Goal: Navigation & Orientation: Find specific page/section

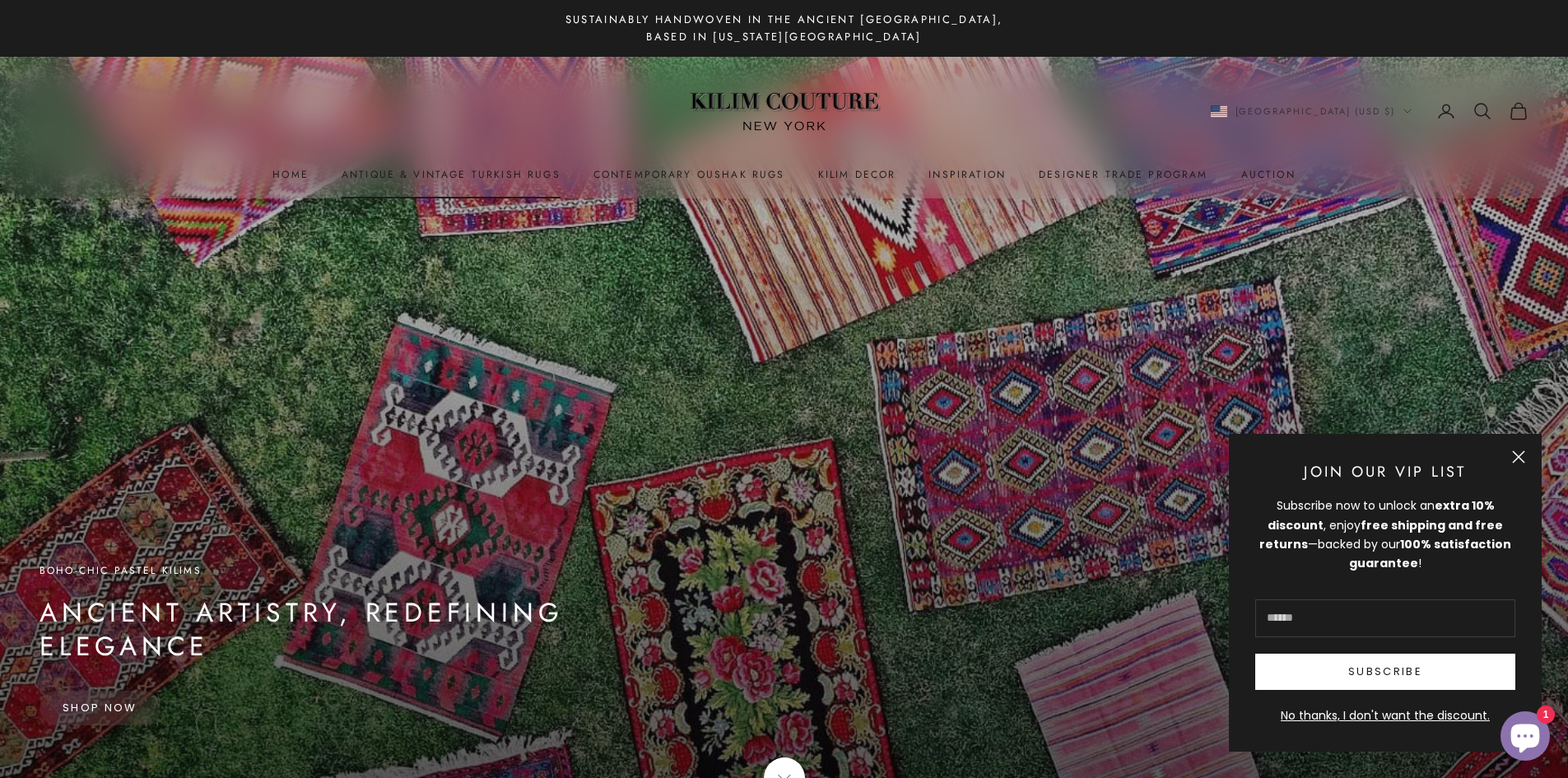
click at [437, 172] on link "Antique & Vintage Turkish Rugs" at bounding box center [451, 175] width 219 height 17
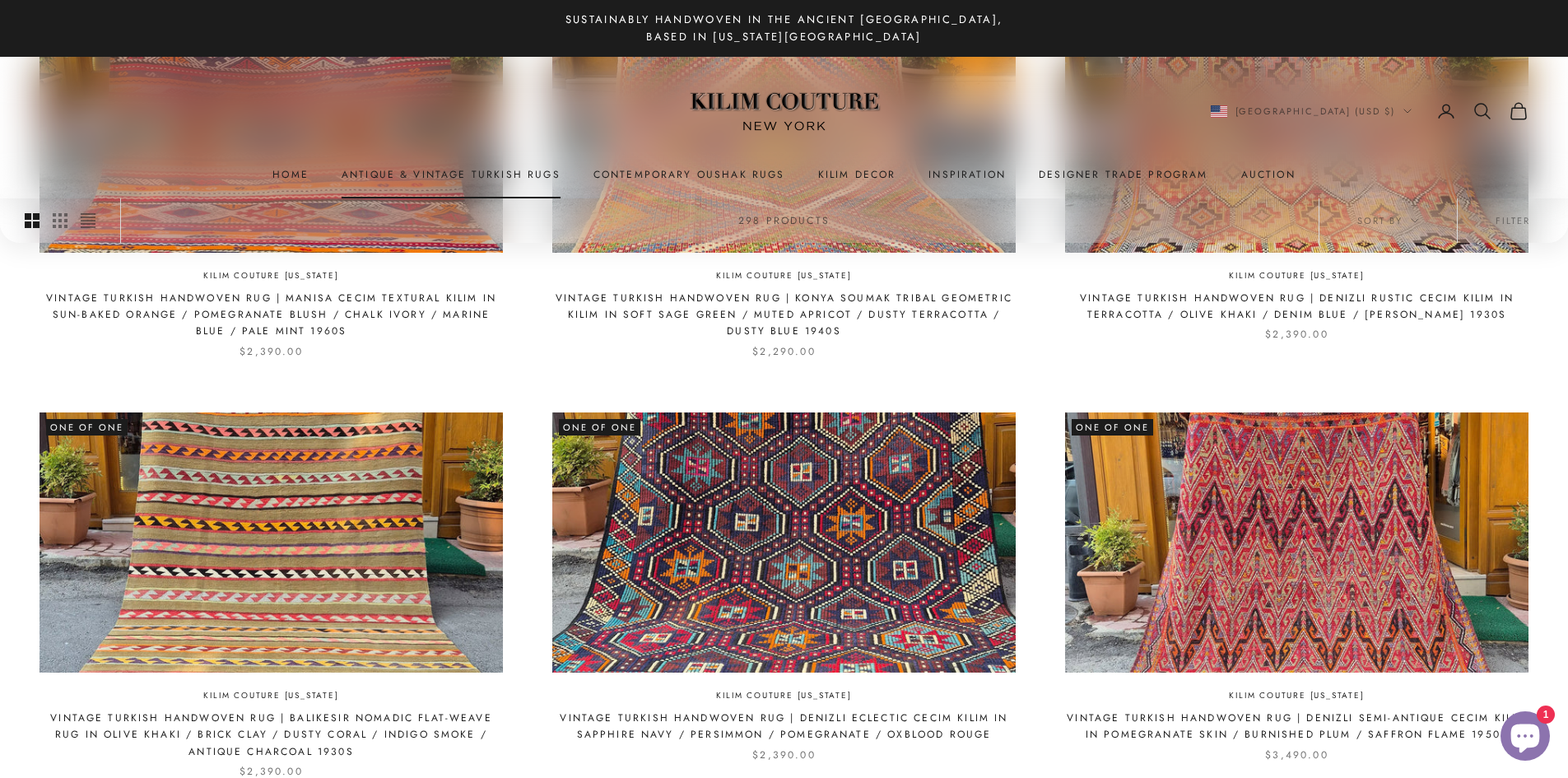
scroll to position [1564, 0]
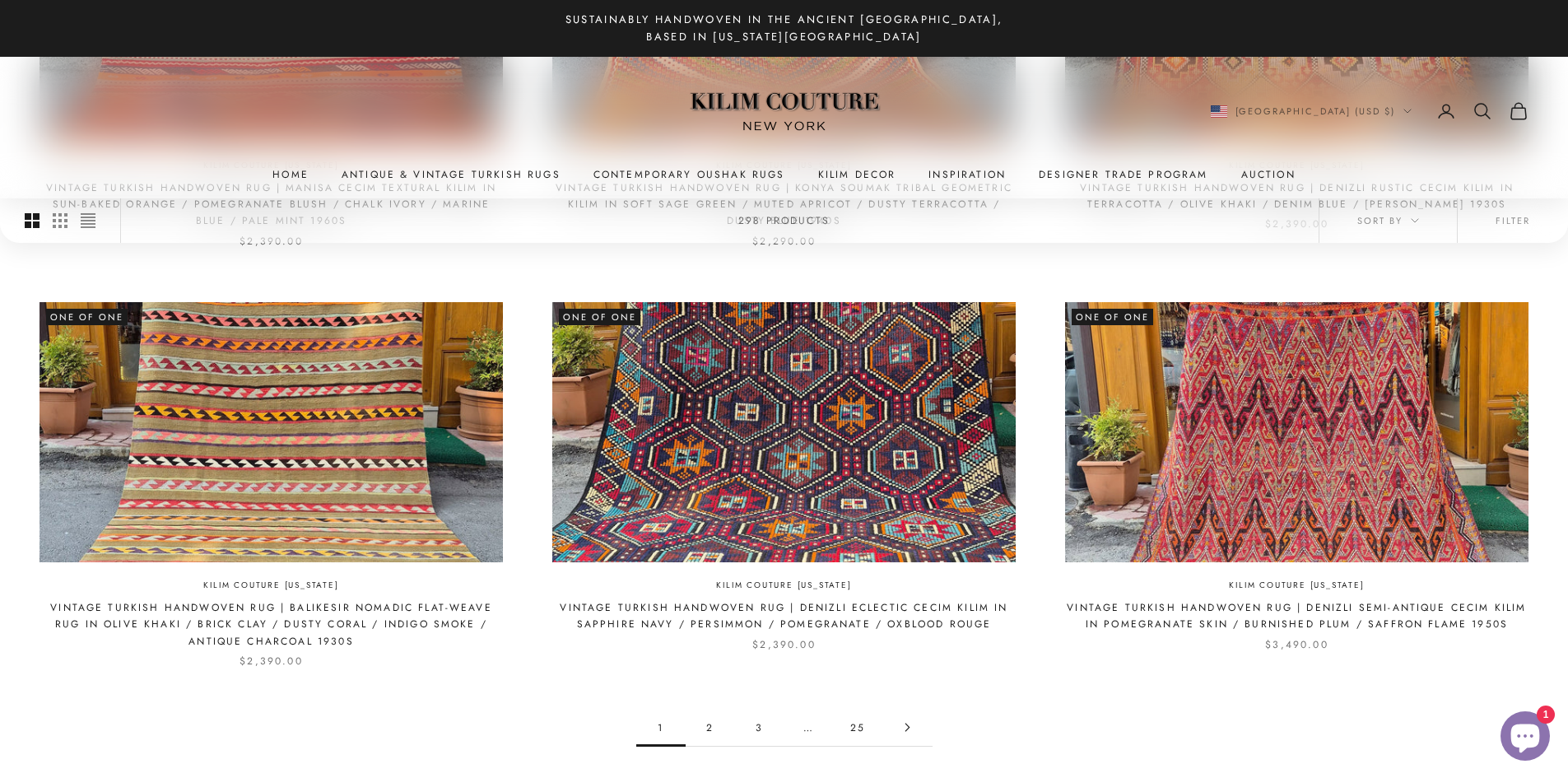
click at [708, 724] on link "2" at bounding box center [710, 728] width 50 height 37
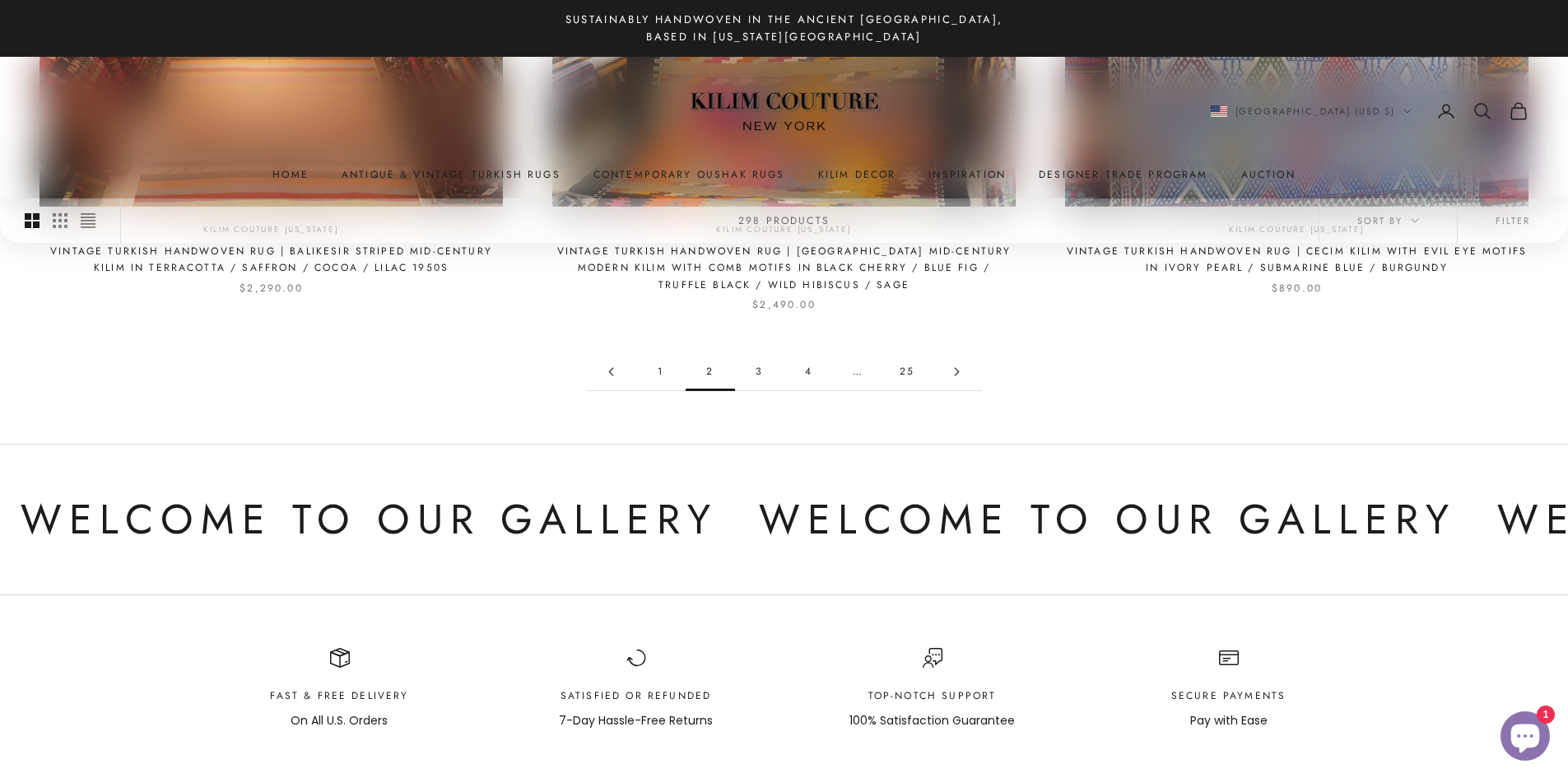
scroll to position [1894, 0]
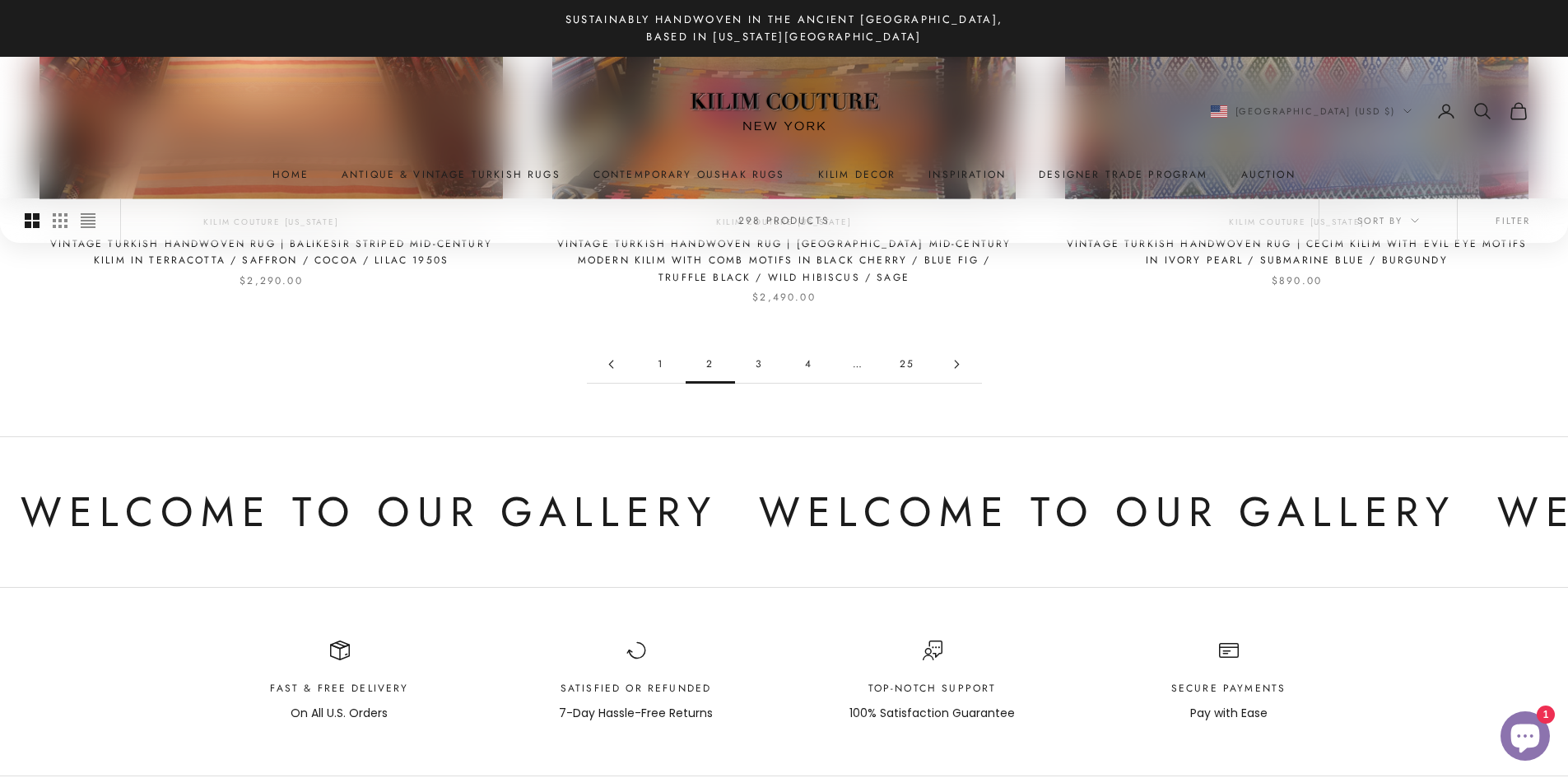
click at [756, 363] on link "3" at bounding box center [759, 365] width 50 height 37
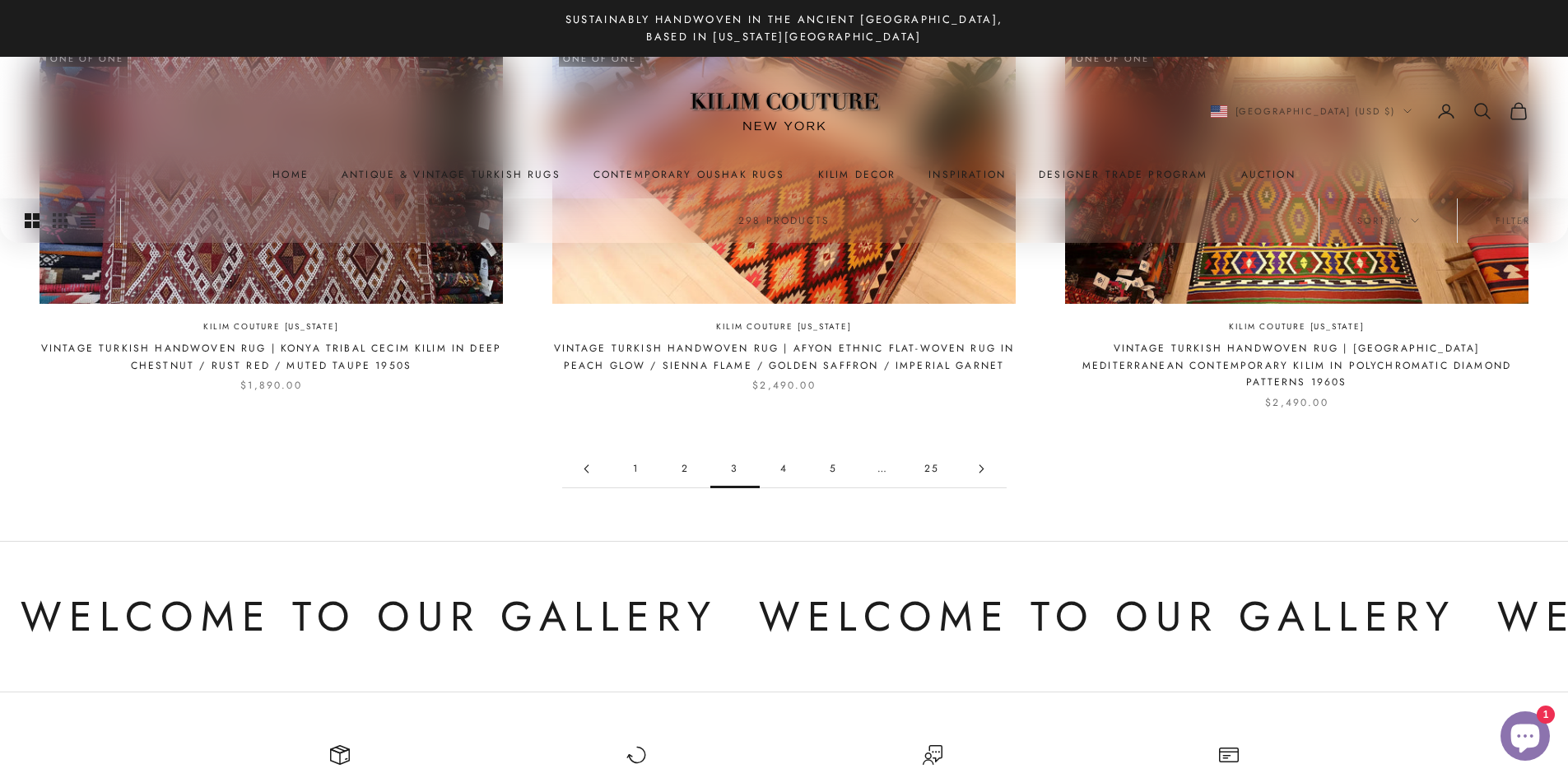
scroll to position [1811, 0]
